Goal: Task Accomplishment & Management: Complete application form

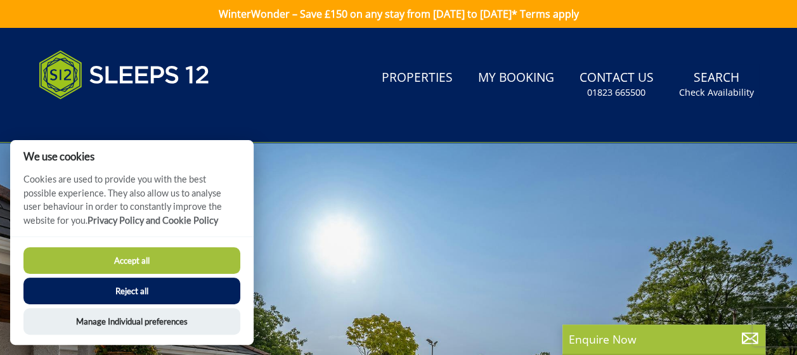
click at [706, 85] on link "Search Check Availability" at bounding box center [716, 84] width 85 height 41
click at [145, 257] on button "Accept all" at bounding box center [131, 260] width 217 height 27
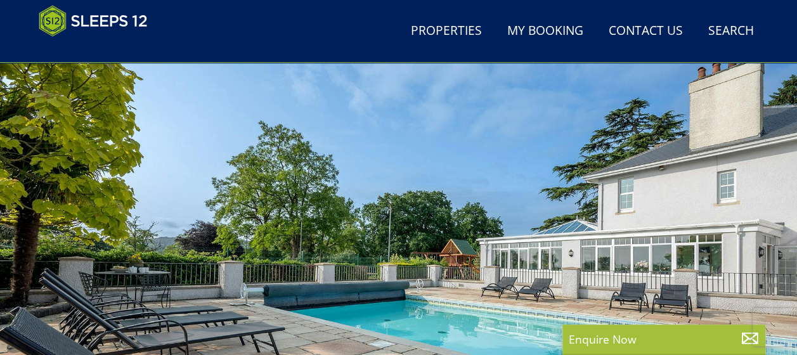
scroll to position [6, 0]
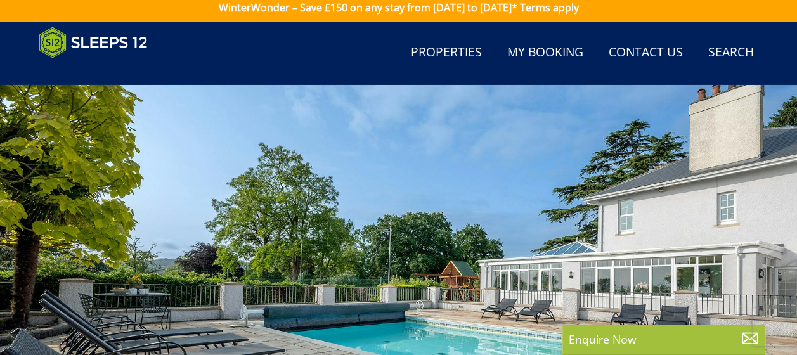
click at [738, 55] on link "Search Check Availability" at bounding box center [731, 53] width 56 height 29
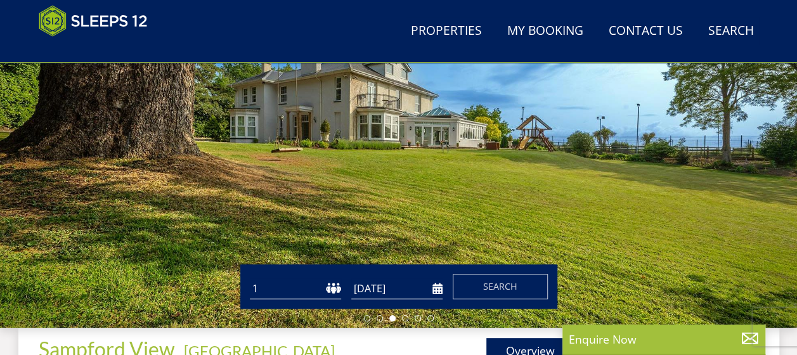
scroll to position [207, 0]
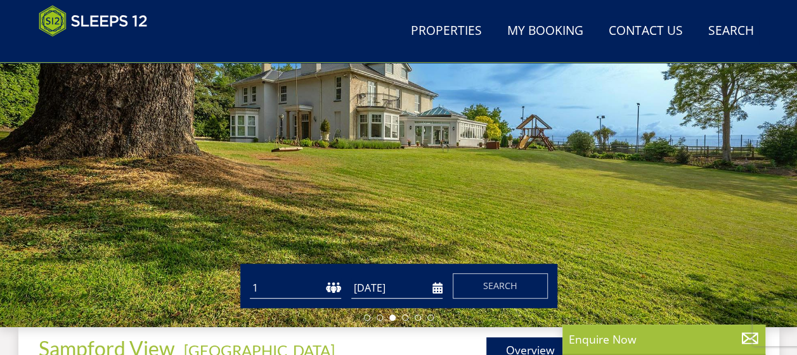
click at [277, 290] on select "1 2 3 4 5 6 7 8 9 10 11 12 13 14 15 16 17 18 19 20 21 22 23 24 25 26 27 28 29 3…" at bounding box center [295, 288] width 91 height 21
select select "12"
click at [250, 278] on select "1 2 3 4 5 6 7 8 9 10 11 12 13 14 15 16 17 18 19 20 21 22 23 24 25 26 27 28 29 3…" at bounding box center [295, 288] width 91 height 21
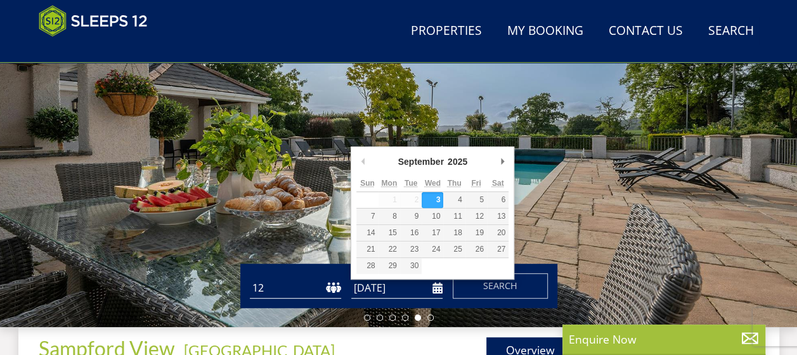
click at [364, 290] on input "[DATE]" at bounding box center [396, 288] width 91 height 21
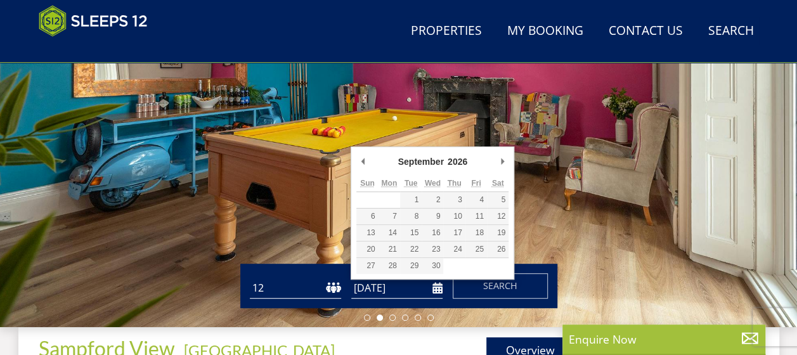
type input "[DATE]"
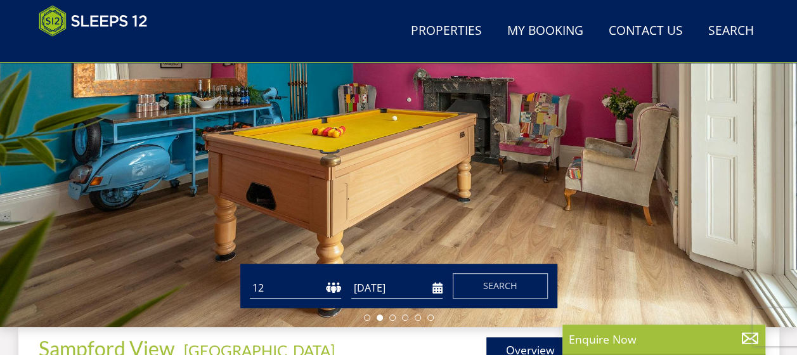
click at [488, 287] on span "Search" at bounding box center [500, 286] width 34 height 12
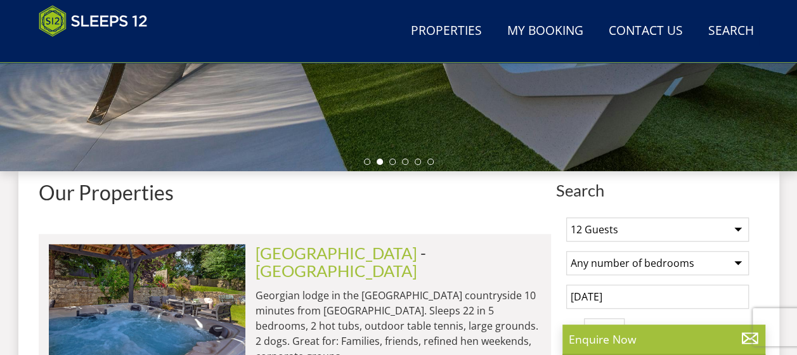
scroll to position [362, 0]
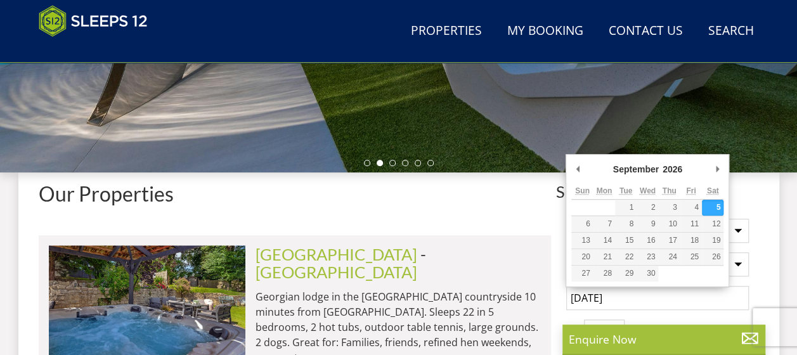
click at [576, 298] on input "[DATE]" at bounding box center [657, 298] width 183 height 24
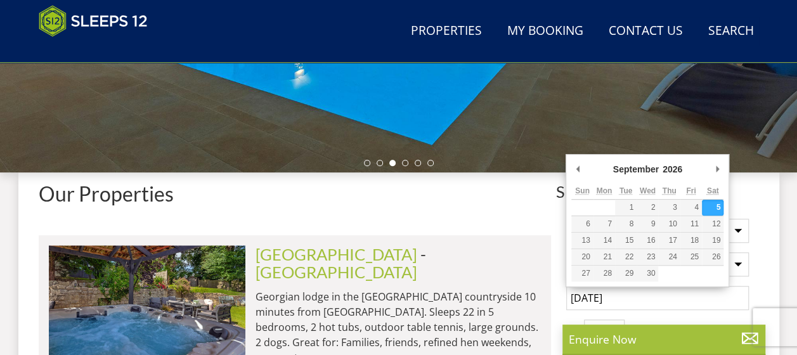
type input "[DATE]"
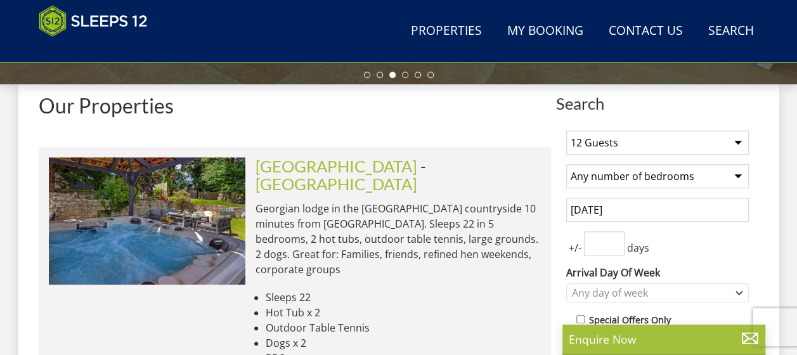
scroll to position [452, 0]
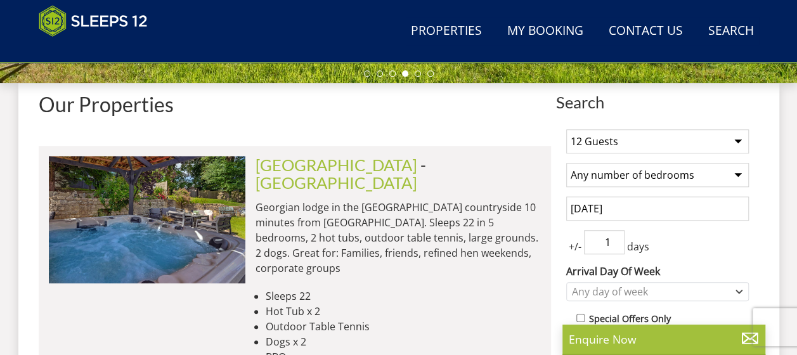
click at [613, 235] on input "1" at bounding box center [604, 242] width 41 height 24
click at [613, 235] on input "2" at bounding box center [604, 242] width 41 height 24
type input "3"
click at [613, 235] on input "3" at bounding box center [604, 242] width 41 height 24
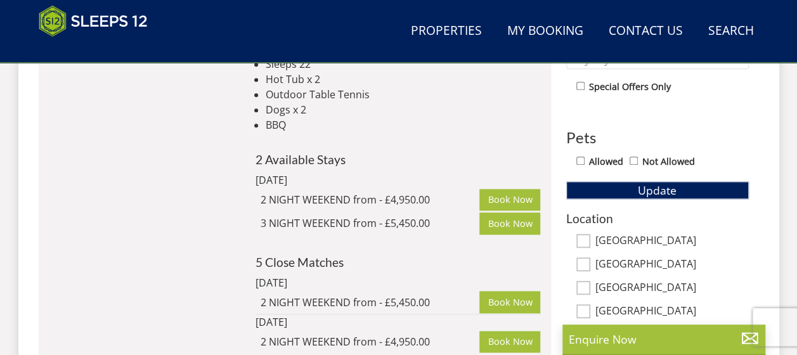
scroll to position [687, 0]
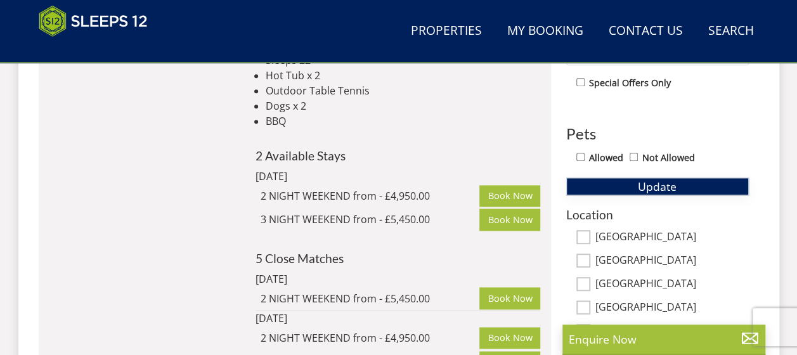
click at [642, 186] on span "Update" at bounding box center [657, 186] width 39 height 15
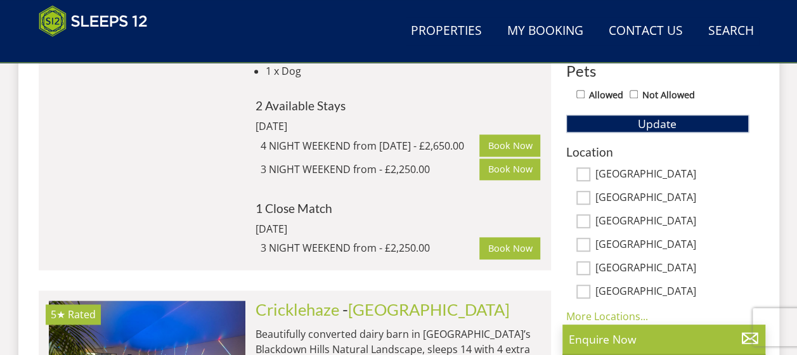
scroll to position [751, 0]
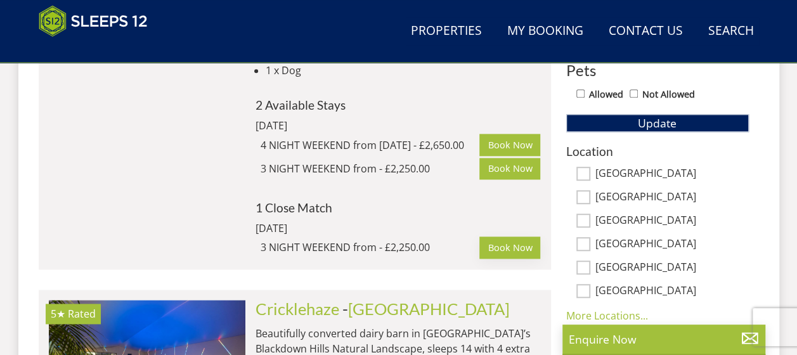
click at [515, 237] on link "Book Now" at bounding box center [509, 248] width 61 height 22
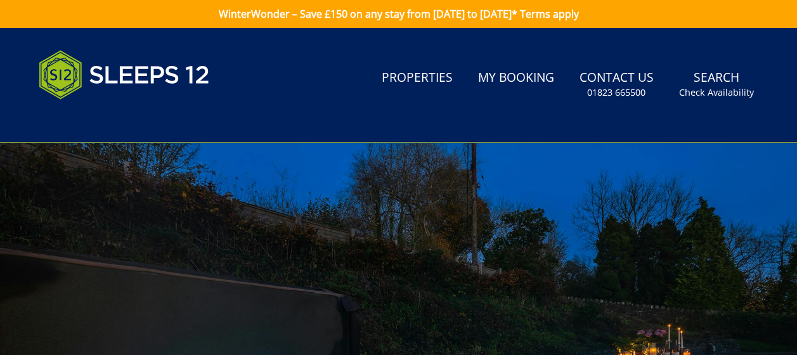
click at [521, 81] on link "My Booking" at bounding box center [516, 78] width 86 height 29
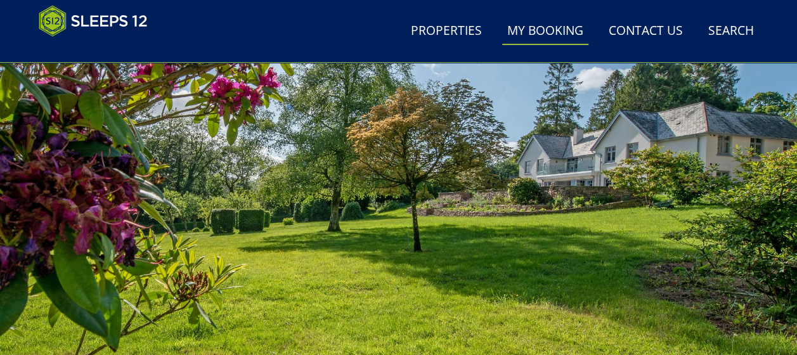
scroll to position [113, 0]
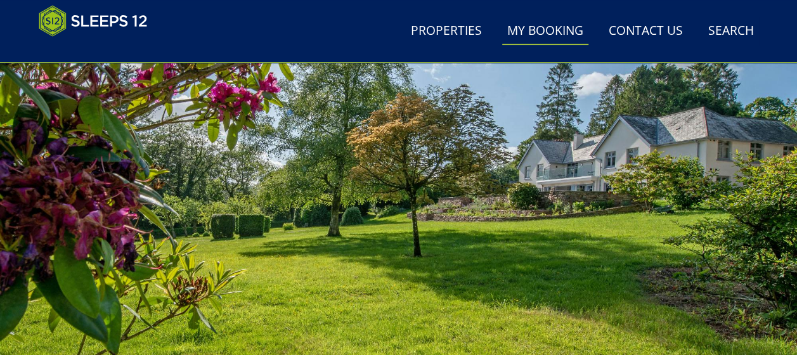
click at [458, 27] on link "Properties" at bounding box center [446, 31] width 81 height 29
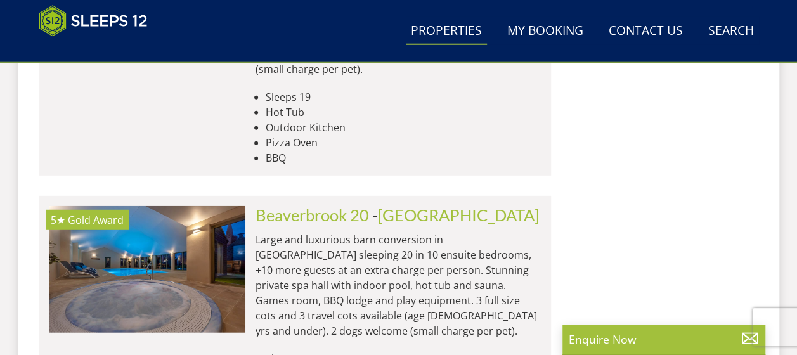
scroll to position [1697, 0]
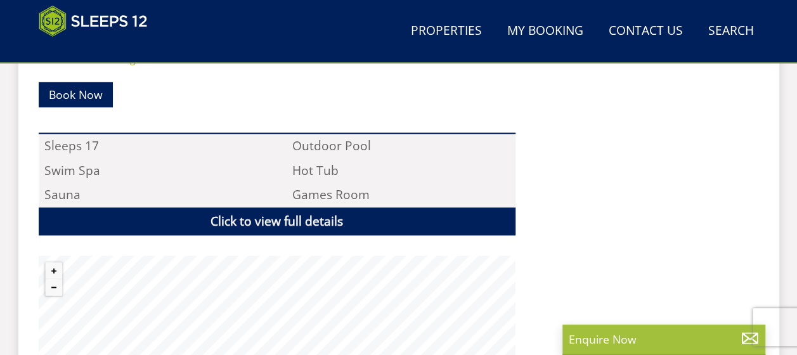
scroll to position [807, 0]
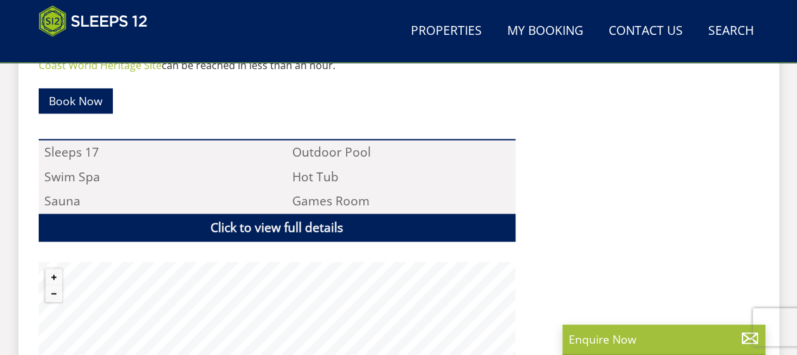
click at [271, 214] on link "Click to view full details" at bounding box center [277, 228] width 477 height 29
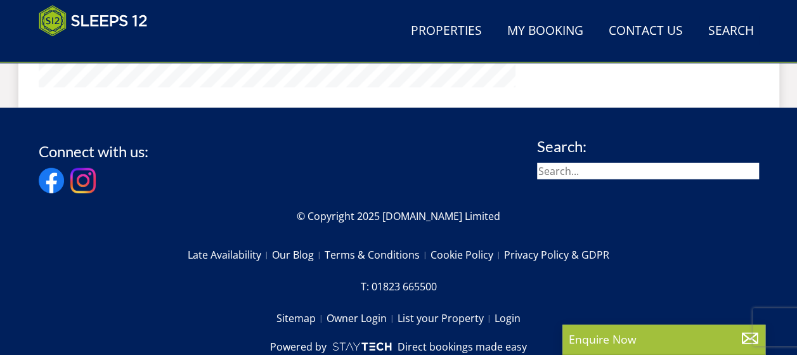
scroll to position [1800, 0]
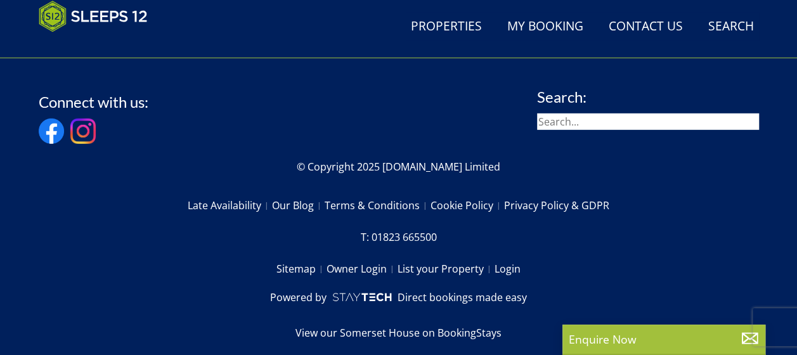
click at [613, 337] on p "Enquire Now" at bounding box center [664, 339] width 190 height 16
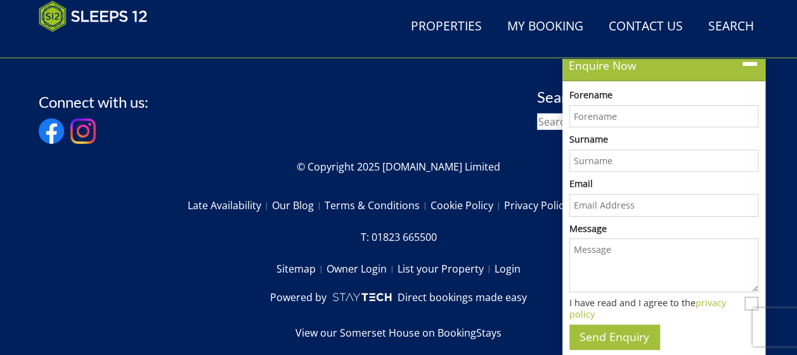
scroll to position [0, 0]
type input "Louise"
click at [587, 156] on input "Surname" at bounding box center [664, 161] width 189 height 23
type input "Tredwin"
type input "louisetredwin@hotmail.com"
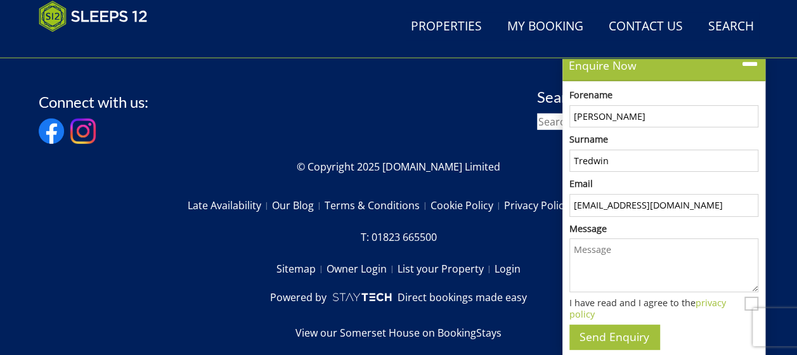
type input "Tredwin"
click at [590, 254] on textarea "Message" at bounding box center [664, 265] width 189 height 54
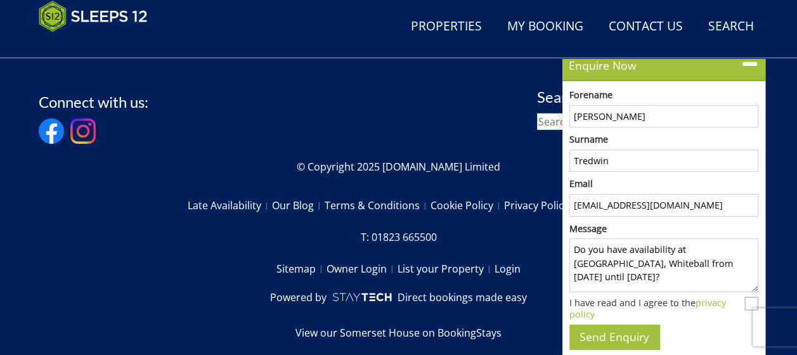
scroll to position [9, 0]
type textarea "Do you have availability at Sandfield House, Whiteball from Thursday 10 Septemb…"
click at [612, 335] on button "Send Enquiry" at bounding box center [615, 337] width 90 height 25
click at [750, 304] on input "I have read and I agree to the privacy policy" at bounding box center [752, 304] width 14 height 14
checkbox input "true"
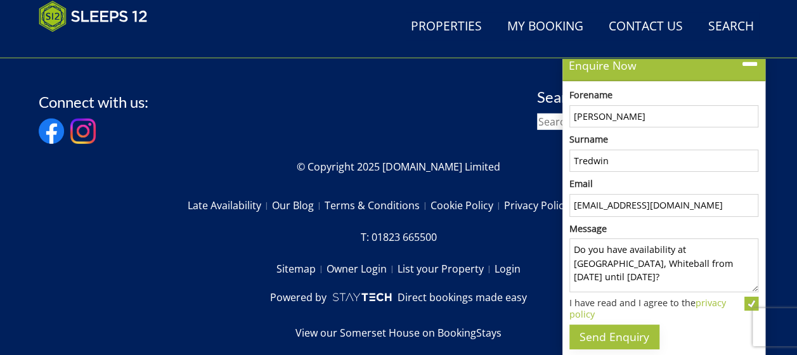
click at [622, 333] on button "Send Enquiry" at bounding box center [615, 337] width 90 height 25
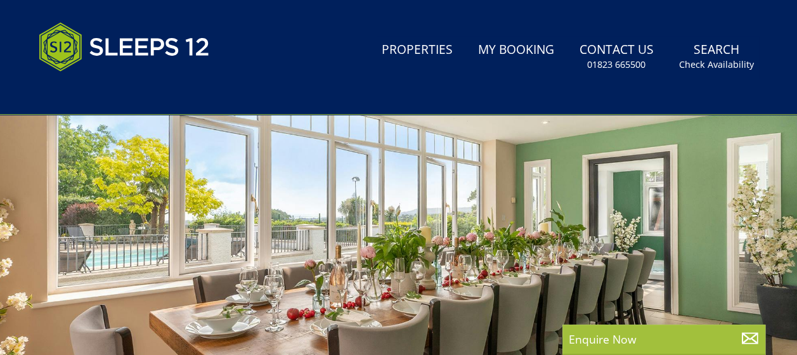
scroll to position [0, 0]
